Goal: Check status: Check status

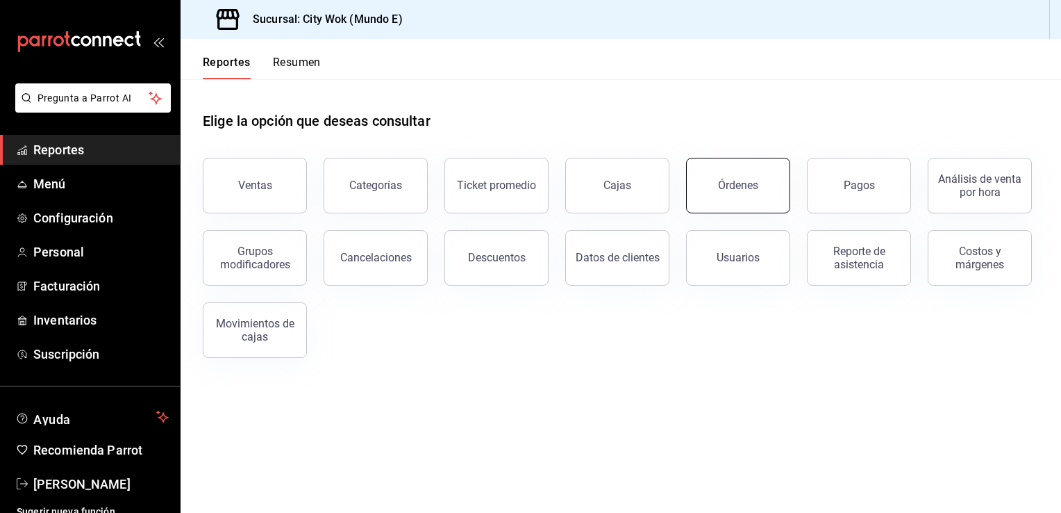
click at [753, 189] on div "Órdenes" at bounding box center [738, 185] width 40 height 13
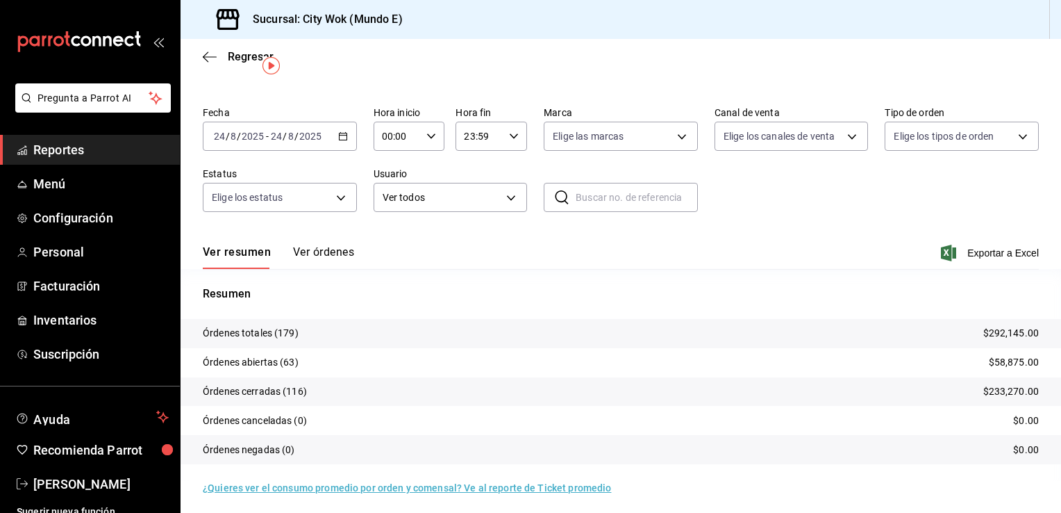
scroll to position [33, 0]
